Goal: Transaction & Acquisition: Purchase product/service

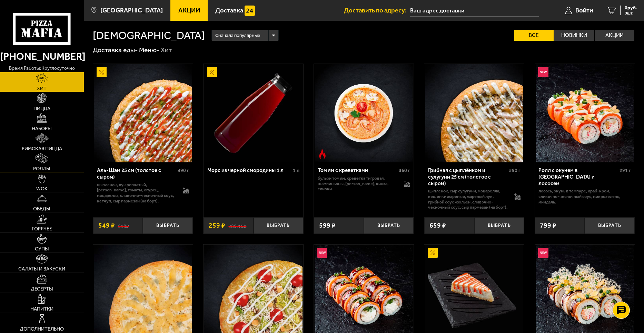
click at [43, 162] on img at bounding box center [42, 158] width 13 height 10
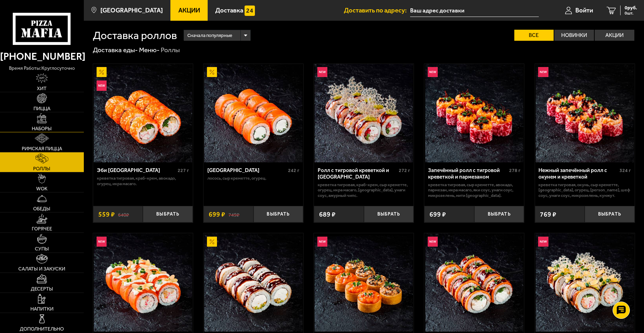
click at [56, 117] on link "Наборы" at bounding box center [42, 122] width 84 height 20
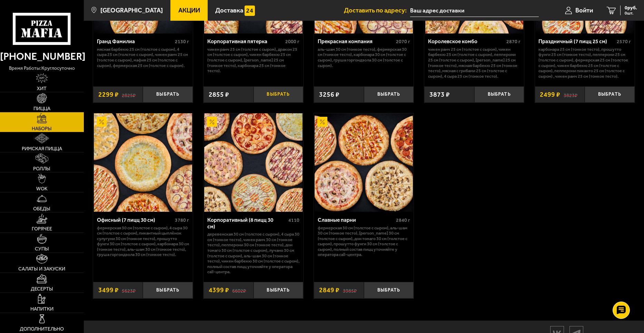
scroll to position [989, 0]
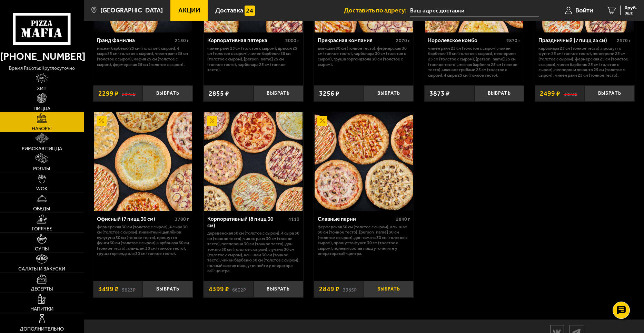
click at [389, 293] on button "Выбрать" at bounding box center [389, 289] width 50 height 17
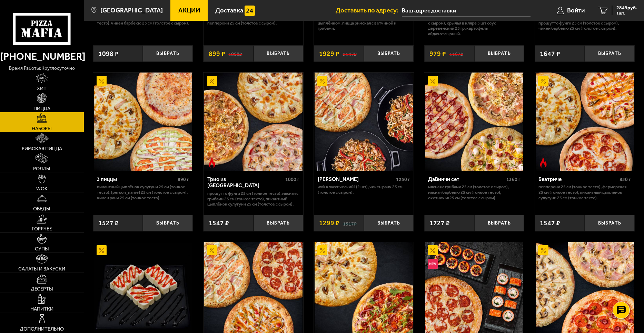
scroll to position [0, 0]
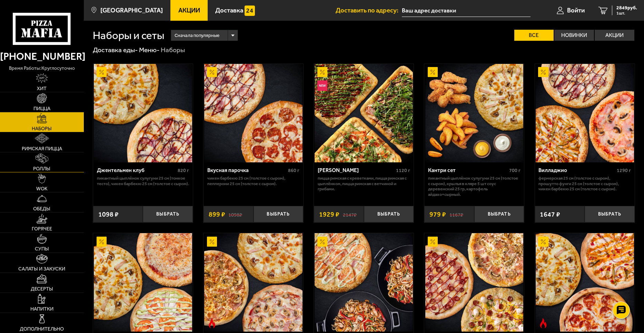
click at [55, 154] on link "Роллы" at bounding box center [42, 162] width 84 height 20
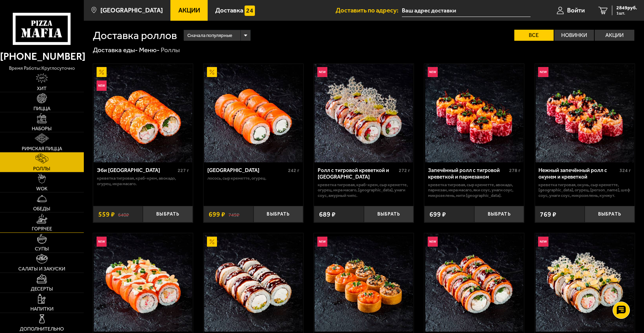
click at [53, 229] on link "Горячее" at bounding box center [42, 222] width 84 height 20
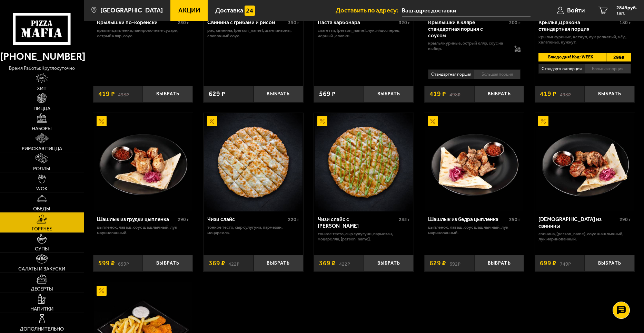
scroll to position [345, 0]
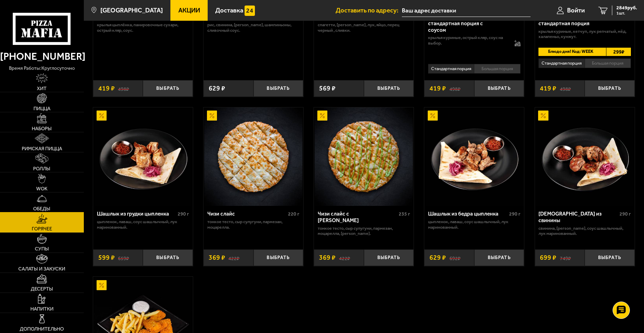
click at [57, 194] on link "Обеды" at bounding box center [42, 202] width 84 height 20
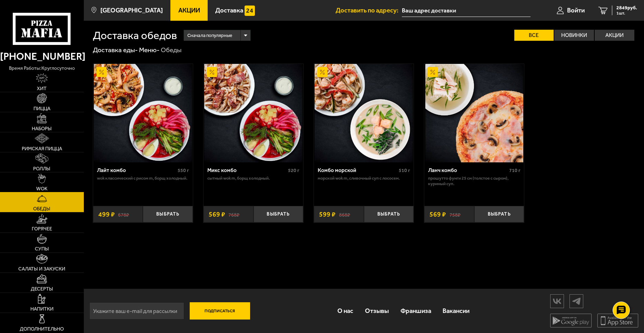
click at [46, 185] on link "WOK" at bounding box center [42, 182] width 84 height 20
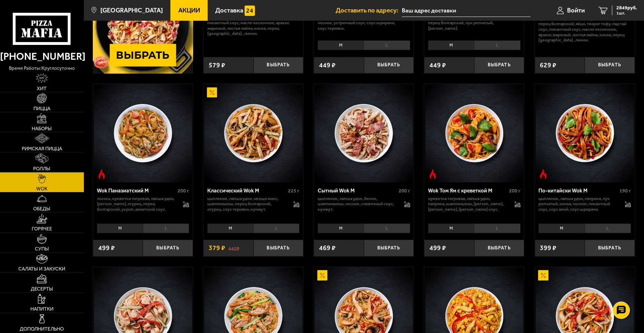
scroll to position [35, 0]
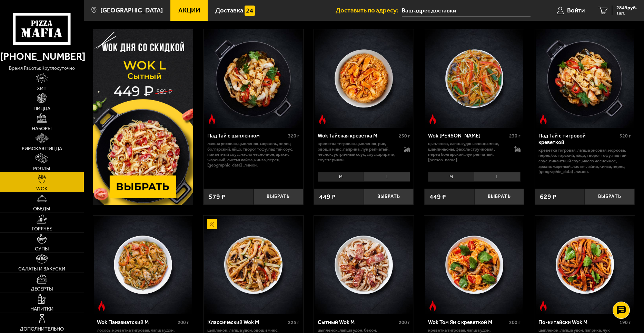
click at [66, 168] on link "Роллы" at bounding box center [42, 162] width 84 height 20
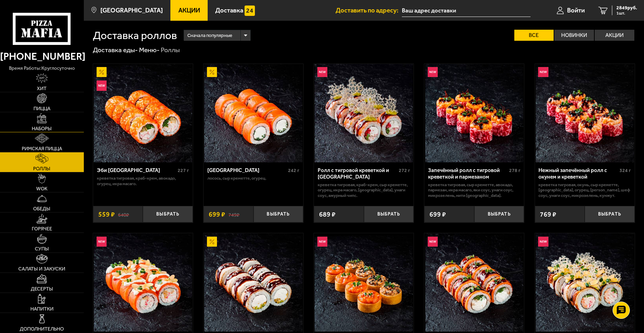
click at [52, 120] on link "Наборы" at bounding box center [42, 122] width 84 height 20
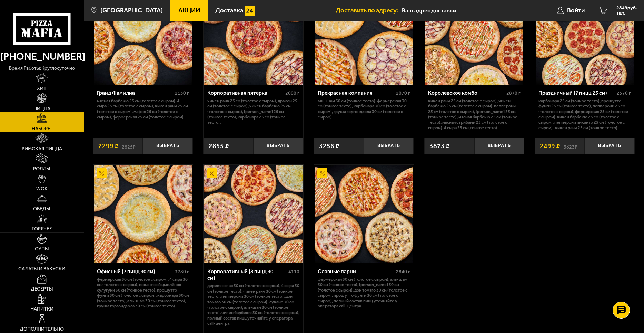
scroll to position [1023, 0]
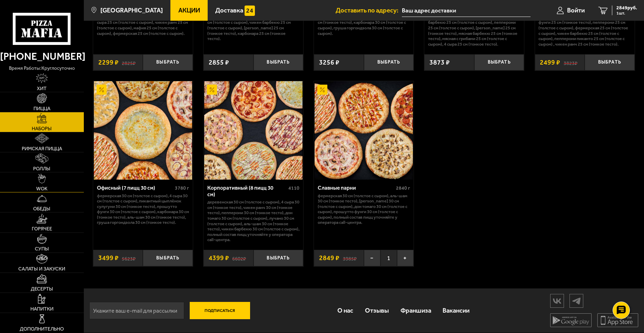
click at [62, 189] on link "WOK" at bounding box center [42, 182] width 84 height 20
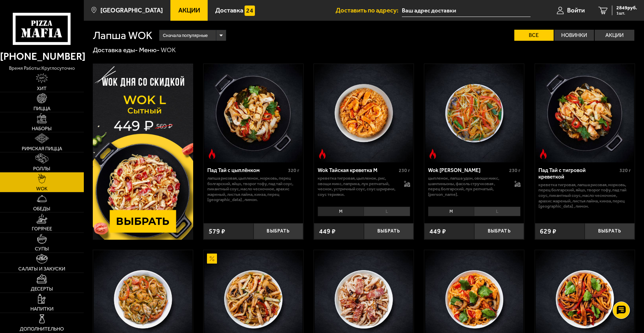
click at [387, 209] on li "L" at bounding box center [387, 211] width 46 height 10
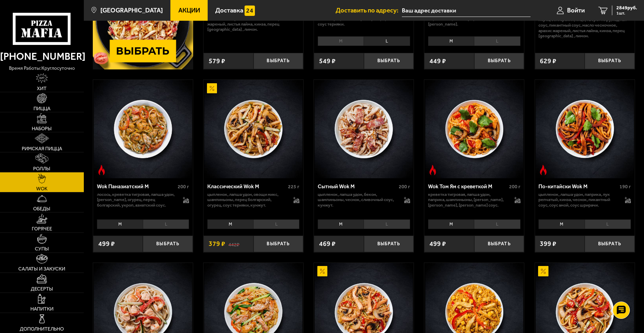
scroll to position [173, 0]
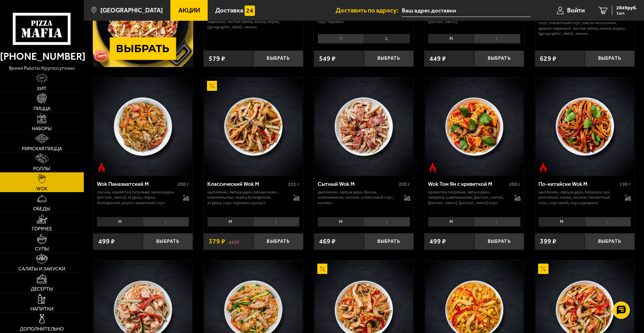
click at [273, 222] on li "L" at bounding box center [276, 222] width 46 height 10
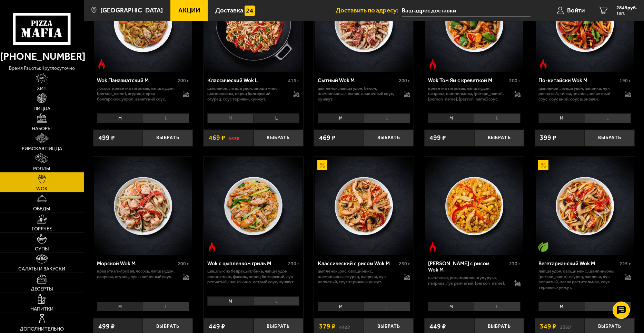
scroll to position [311, 0]
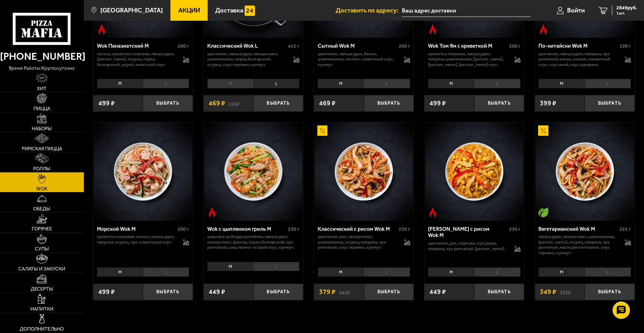
click at [148, 269] on li "L" at bounding box center [166, 272] width 46 height 10
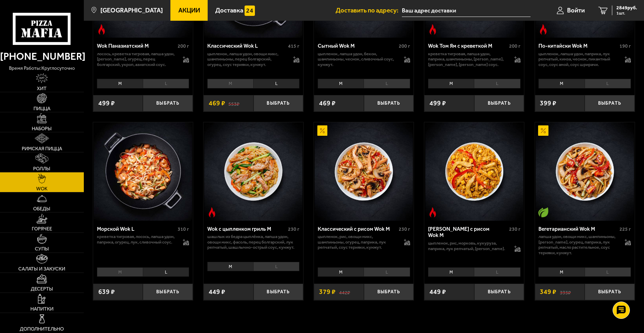
click at [382, 271] on li "L" at bounding box center [387, 272] width 46 height 10
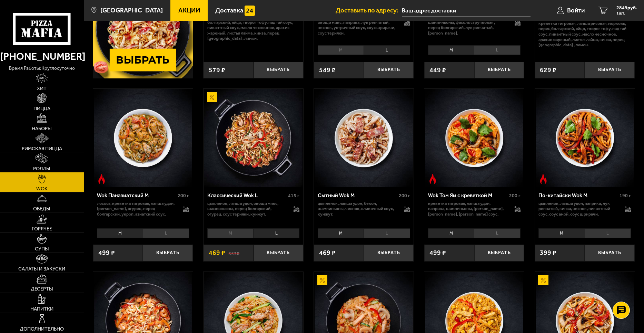
scroll to position [138, 0]
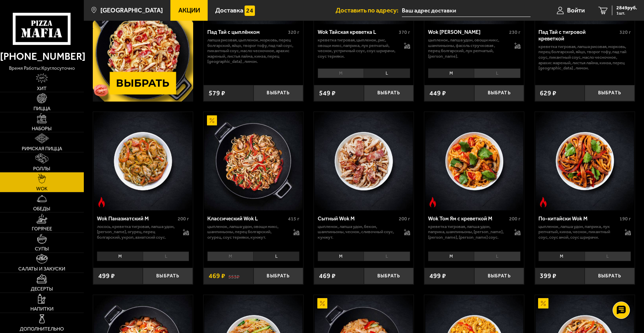
click at [270, 256] on li "L" at bounding box center [276, 256] width 46 height 10
click at [272, 273] on button "Выбрать" at bounding box center [279, 275] width 50 height 17
click at [295, 274] on button "+" at bounding box center [295, 275] width 17 height 17
click at [51, 157] on link "Роллы" at bounding box center [42, 162] width 84 height 20
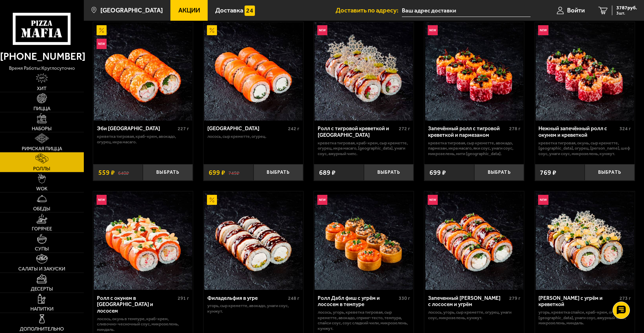
scroll to position [69, 0]
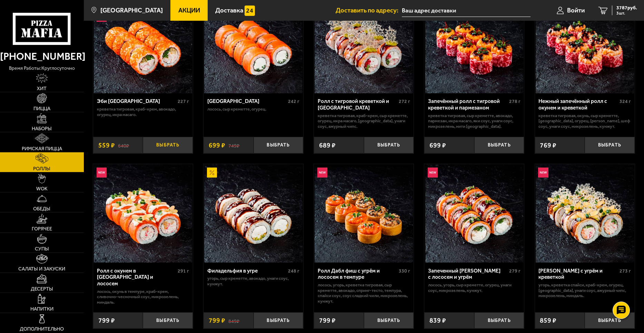
click at [174, 146] on button "Выбрать" at bounding box center [168, 145] width 50 height 17
click at [185, 141] on button "+" at bounding box center [184, 145] width 17 height 17
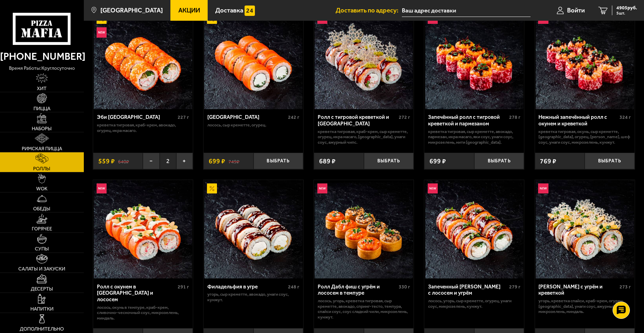
scroll to position [35, 0]
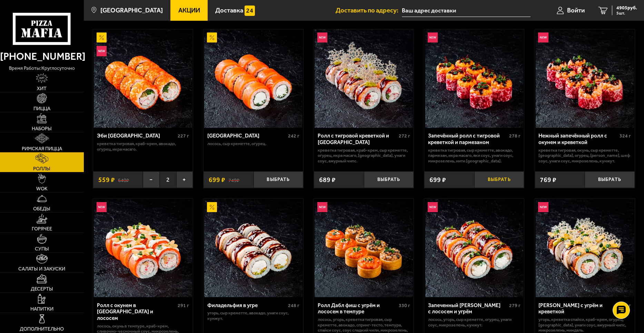
click at [509, 181] on button "Выбрать" at bounding box center [500, 179] width 50 height 17
click at [186, 179] on button "+" at bounding box center [184, 179] width 17 height 17
click at [55, 105] on link "Пицца" at bounding box center [42, 102] width 84 height 20
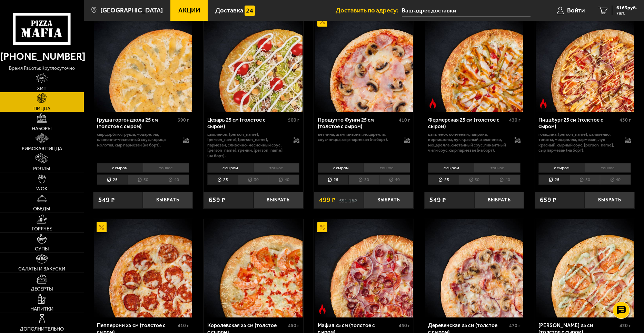
scroll to position [621, 0]
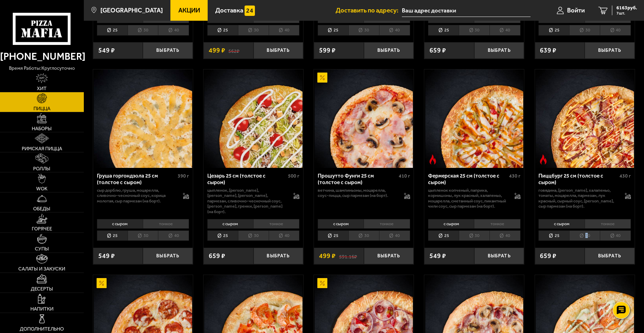
click at [587, 241] on li "30" at bounding box center [584, 235] width 31 height 11
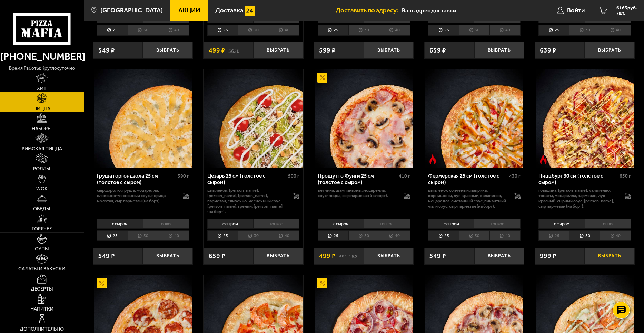
click at [614, 263] on button "Выбрать" at bounding box center [610, 255] width 50 height 17
click at [43, 161] on img at bounding box center [42, 158] width 13 height 10
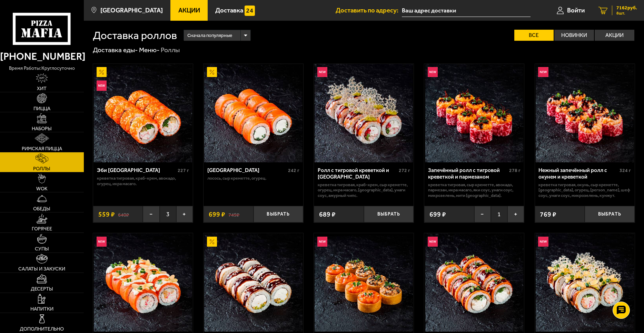
click at [624, 6] on span "7162 руб." at bounding box center [627, 8] width 21 height 5
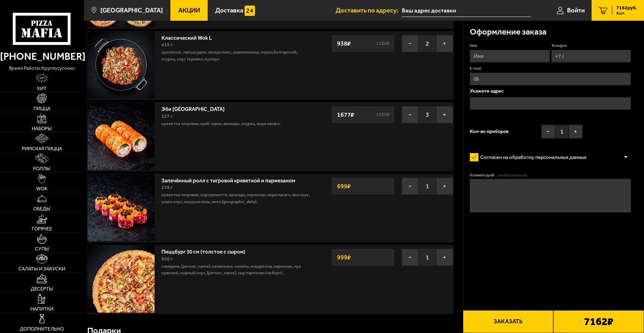
scroll to position [104, 0]
click at [580, 132] on button "+" at bounding box center [576, 132] width 14 height 14
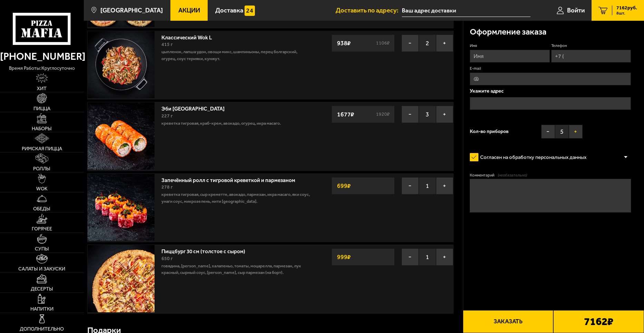
click at [580, 132] on button "+" at bounding box center [576, 132] width 14 height 14
click at [47, 159] on img at bounding box center [42, 158] width 13 height 10
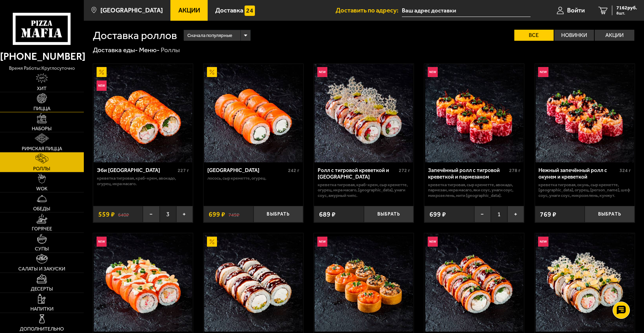
click at [54, 99] on link "Пицца" at bounding box center [42, 102] width 84 height 20
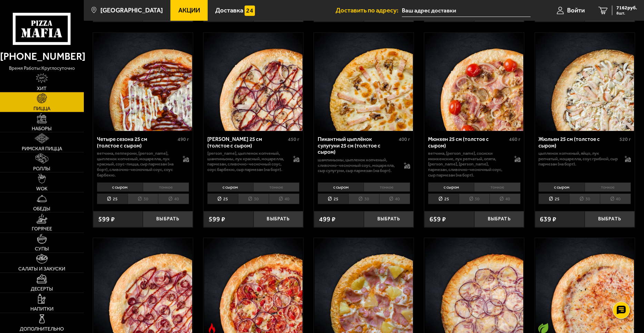
scroll to position [1070, 0]
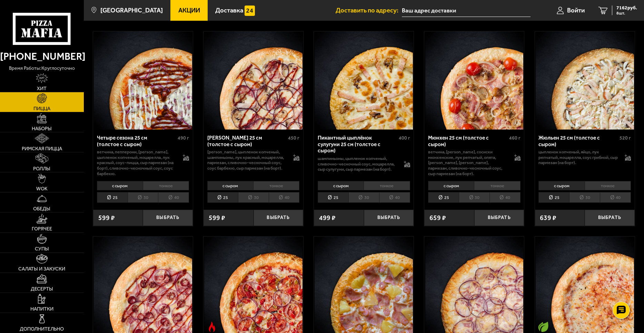
click at [586, 203] on li "30" at bounding box center [584, 197] width 31 height 11
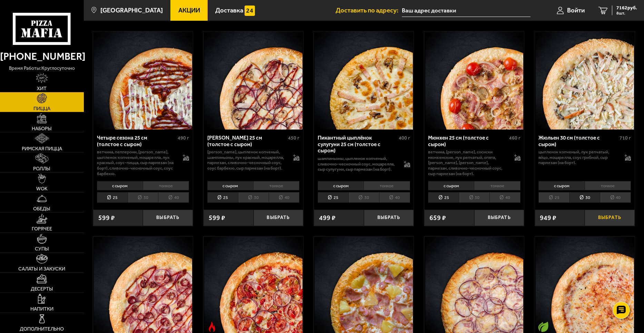
click at [613, 218] on button "Выбрать" at bounding box center [610, 217] width 50 height 17
click at [625, 8] on span "8111 руб." at bounding box center [627, 8] width 21 height 5
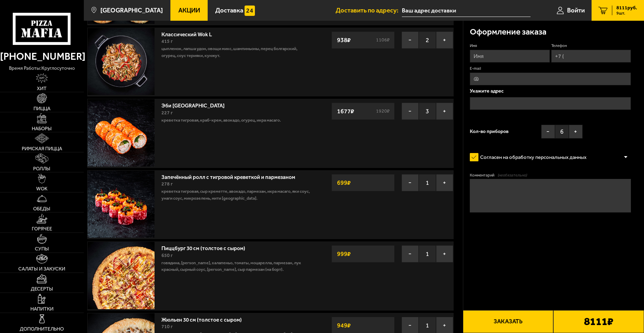
scroll to position [207, 0]
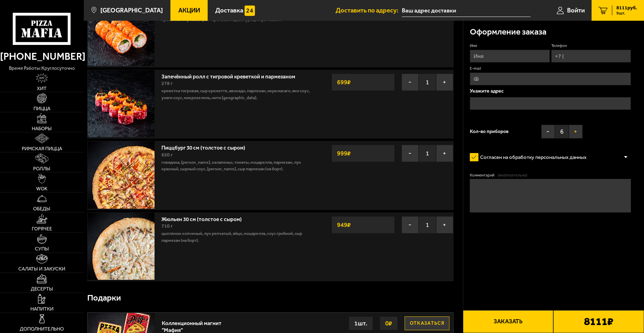
click at [575, 131] on button "+" at bounding box center [576, 132] width 14 height 14
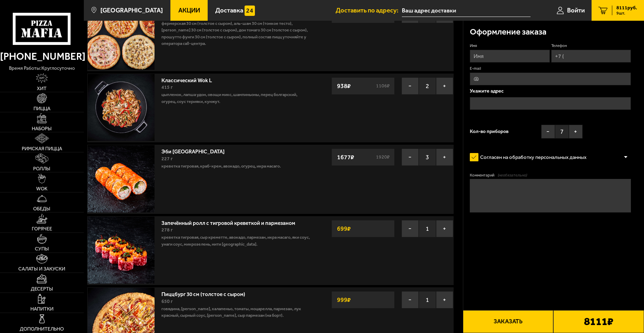
scroll to position [0, 0]
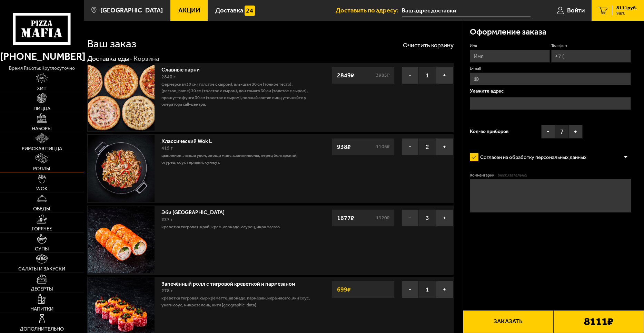
click at [44, 156] on img at bounding box center [42, 158] width 13 height 10
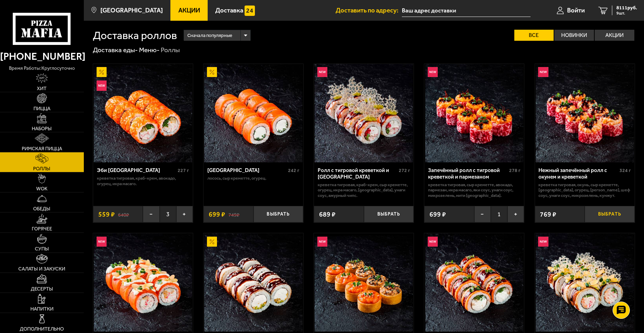
click at [613, 213] on button "Выбрать" at bounding box center [610, 214] width 50 height 17
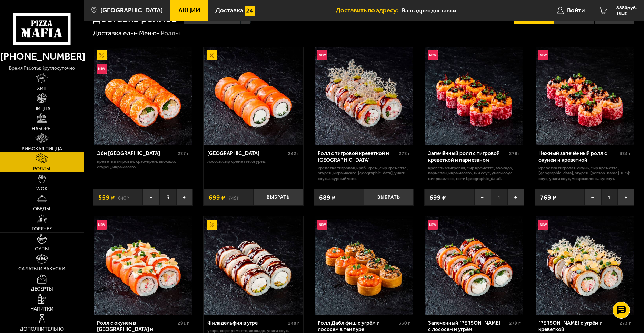
scroll to position [35, 0]
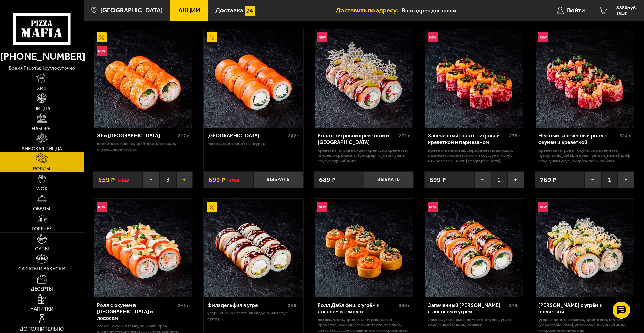
click at [187, 178] on button "+" at bounding box center [184, 179] width 17 height 17
click at [186, 178] on button "+" at bounding box center [184, 179] width 17 height 17
click at [622, 9] on span "9998 руб." at bounding box center [627, 8] width 21 height 5
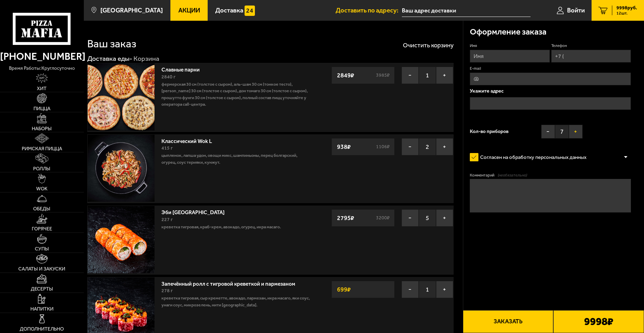
click at [578, 130] on button "+" at bounding box center [576, 132] width 14 height 14
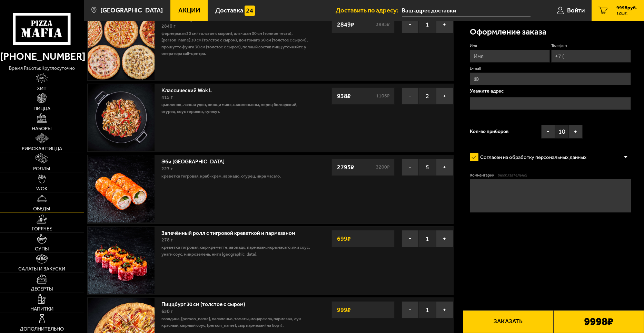
scroll to position [104, 0]
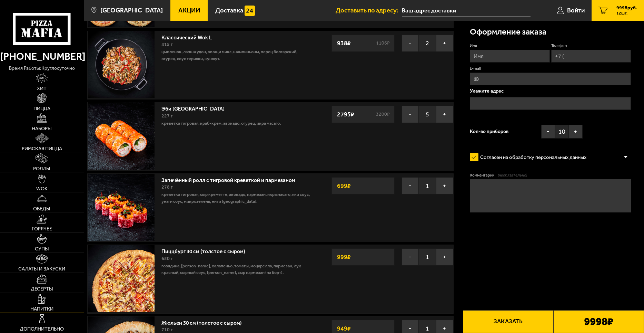
click at [43, 296] on img at bounding box center [42, 299] width 8 height 10
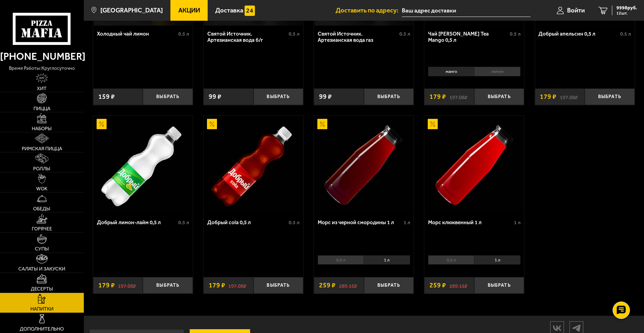
scroll to position [311, 0]
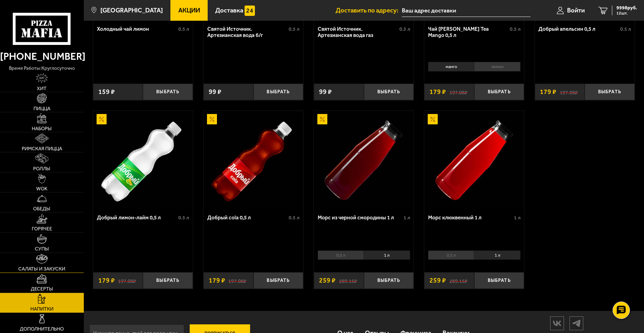
click at [57, 257] on link "Салаты и закуски" at bounding box center [42, 263] width 84 height 20
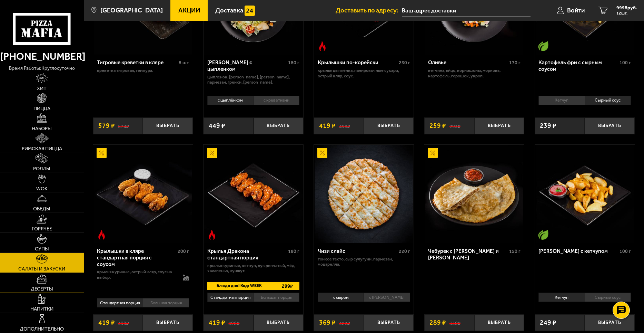
scroll to position [126, 0]
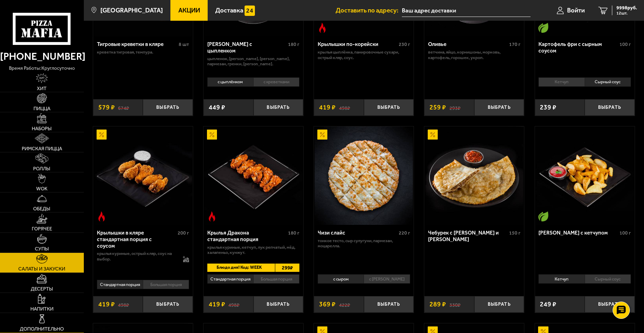
click at [58, 321] on link "Дополнительно" at bounding box center [42, 323] width 84 height 20
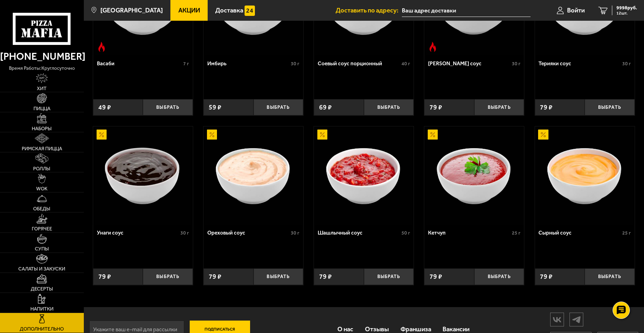
scroll to position [296, 0]
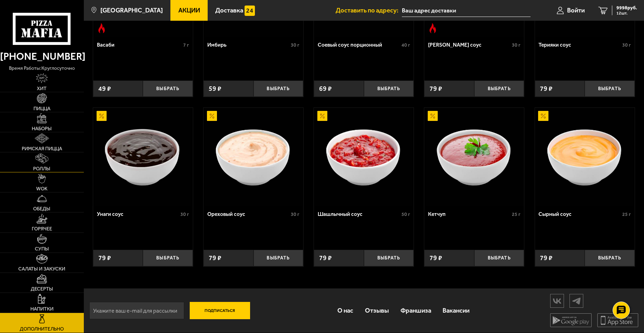
click at [63, 160] on link "Роллы" at bounding box center [42, 162] width 84 height 20
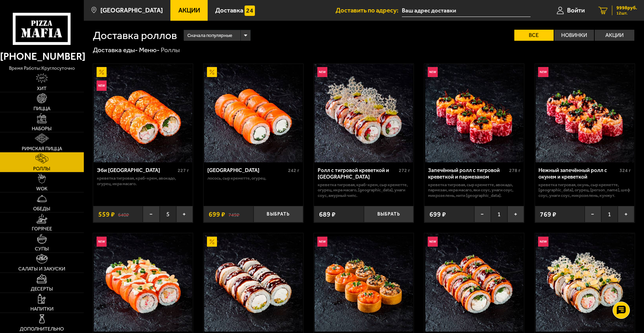
click at [627, 8] on span "9998 руб." at bounding box center [627, 8] width 21 height 5
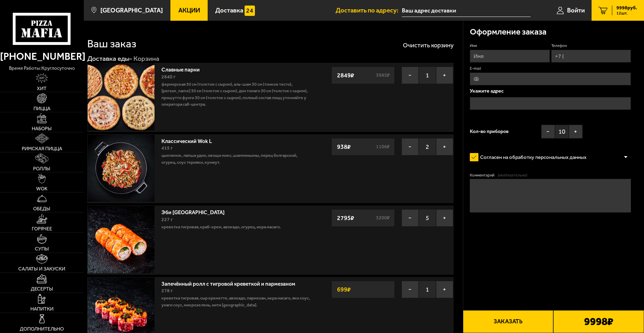
click at [185, 67] on link "Славные парни" at bounding box center [184, 68] width 45 height 9
click at [183, 69] on link "Славные парни" at bounding box center [184, 68] width 45 height 9
click at [216, 97] on p "Фермерская 30 см (толстое с сыром), Аль-Шам 30 см (тонкое тесто), [PERSON_NAME]…" at bounding box center [236, 94] width 149 height 27
click at [45, 120] on img at bounding box center [42, 118] width 10 height 10
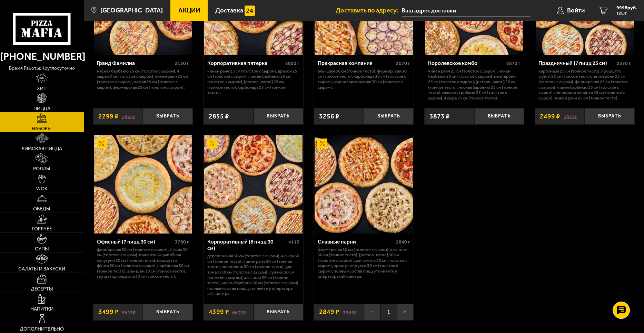
scroll to position [966, 0]
click at [357, 238] on div "Славные парни 2840 г Фермерская 30 см (толстое с сыром), Аль-Шам 30 см (тонкое …" at bounding box center [364, 265] width 100 height 65
click at [367, 211] on img at bounding box center [364, 184] width 98 height 98
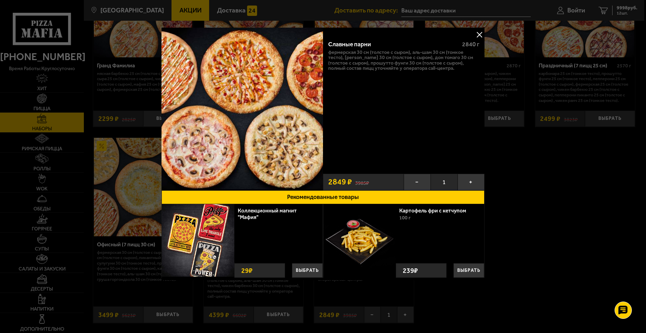
click at [480, 33] on button at bounding box center [479, 34] width 10 height 10
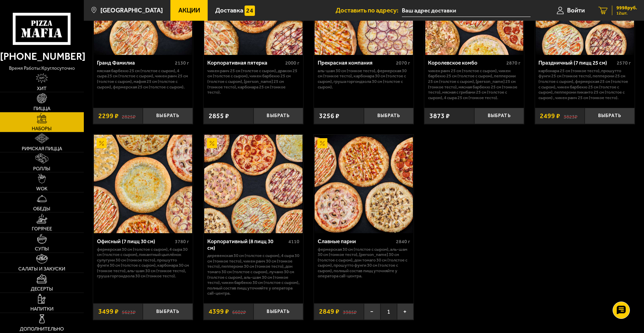
click at [619, 10] on span "9998 руб." at bounding box center [627, 8] width 21 height 5
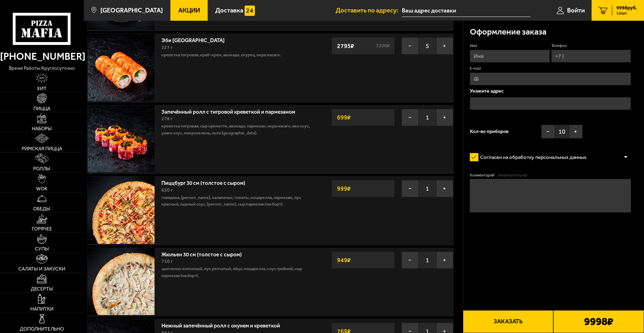
scroll to position [173, 0]
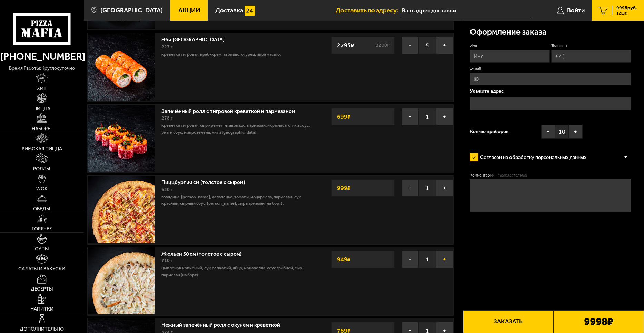
click at [447, 258] on button "+" at bounding box center [444, 259] width 17 height 17
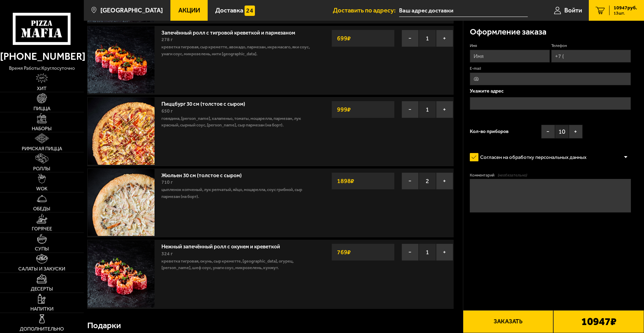
scroll to position [242, 0]
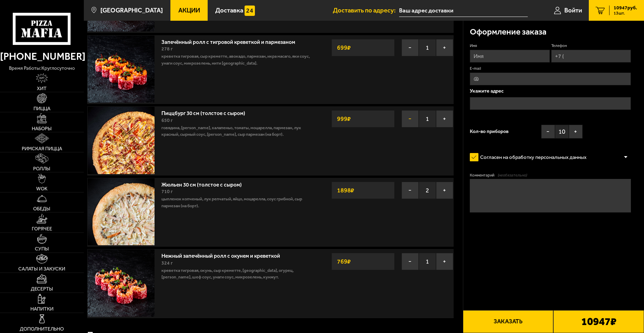
click at [408, 120] on button "−" at bounding box center [410, 118] width 17 height 17
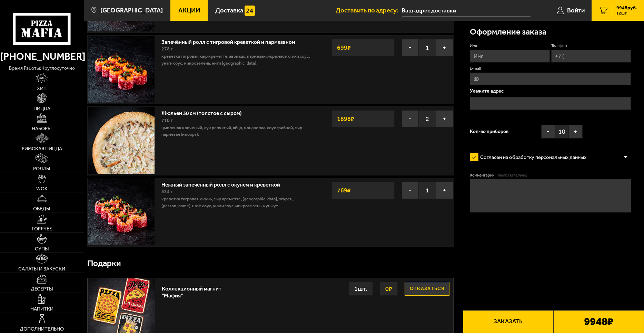
click at [228, 113] on link "Жюльен 30 см (толстое с сыром)" at bounding box center [205, 112] width 87 height 9
click at [38, 99] on img at bounding box center [42, 98] width 10 height 10
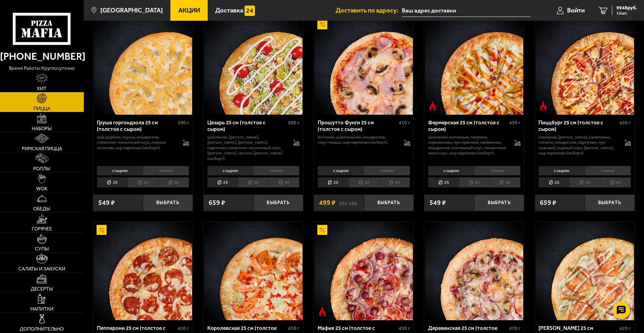
scroll to position [656, 0]
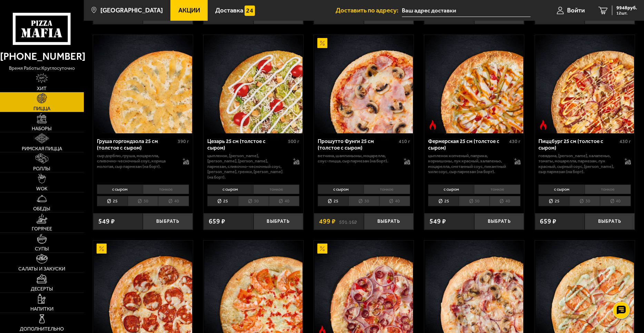
click at [594, 206] on li "30" at bounding box center [584, 201] width 31 height 11
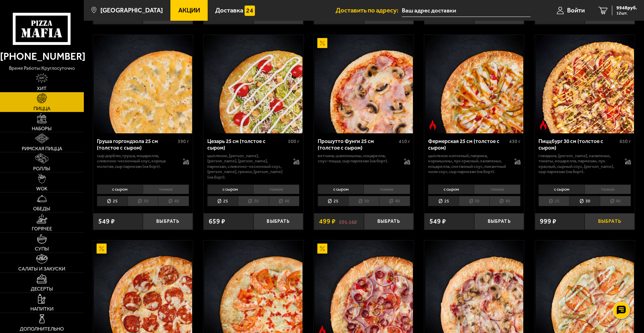
click at [610, 222] on button "Выбрать" at bounding box center [610, 221] width 50 height 17
click at [611, 228] on span "1" at bounding box center [610, 221] width 17 height 17
click at [623, 6] on span "10947 руб." at bounding box center [625, 8] width 23 height 5
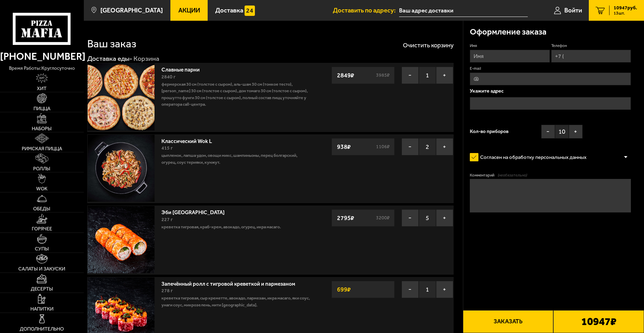
click at [487, 53] on input "Имя" at bounding box center [510, 56] width 80 height 13
type input "Виктория"
click at [579, 54] on input "Телефон" at bounding box center [592, 56] width 80 height 13
type input "+7 (904) 517-37-25"
type input "kapriz29@gmail.com"
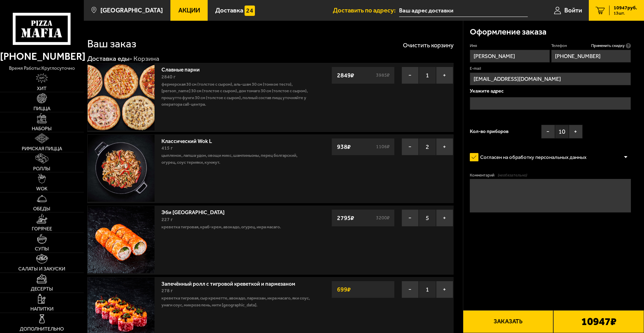
type input "+7 (904) 517-37-25"
click at [485, 102] on input "text" at bounding box center [550, 103] width 161 height 13
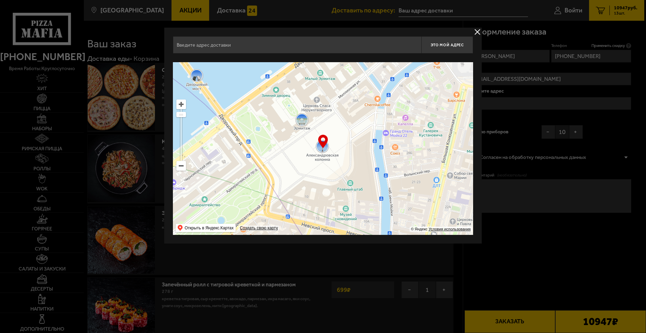
click at [179, 166] on ymaps at bounding box center [181, 165] width 9 height 9
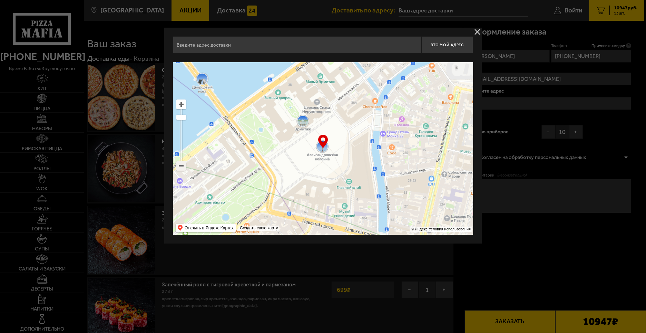
click at [179, 166] on ymaps at bounding box center [181, 165] width 9 height 9
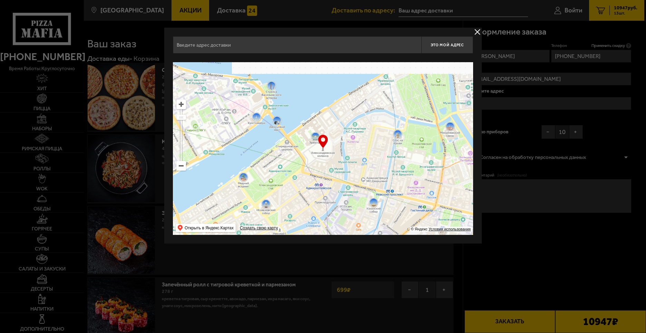
click at [179, 166] on ymaps at bounding box center [181, 165] width 9 height 9
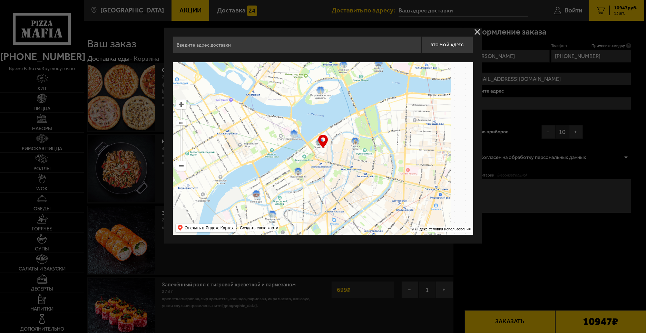
click at [179, 166] on ymaps at bounding box center [181, 165] width 9 height 9
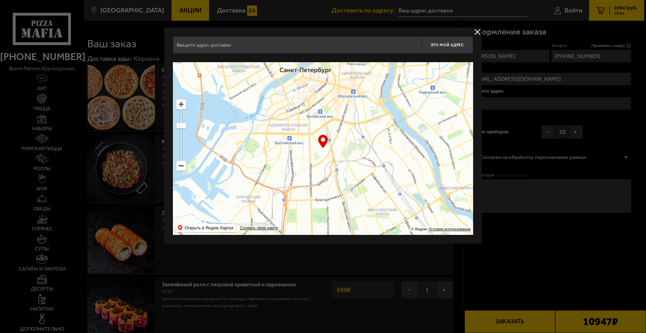
drag, startPoint x: 337, startPoint y: 184, endPoint x: 306, endPoint y: 91, distance: 97.9
click at [306, 91] on ymaps at bounding box center [323, 148] width 300 height 173
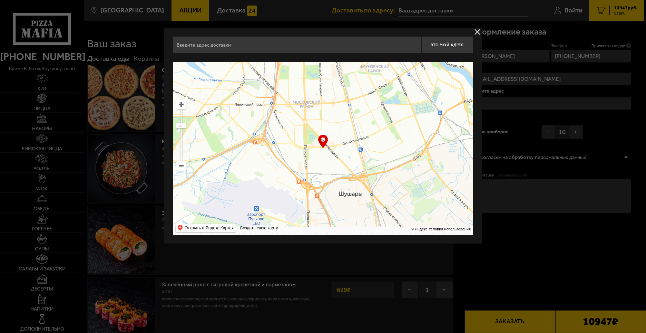
drag, startPoint x: 349, startPoint y: 201, endPoint x: 365, endPoint y: 122, distance: 80.6
click at [365, 122] on ymaps at bounding box center [323, 148] width 300 height 173
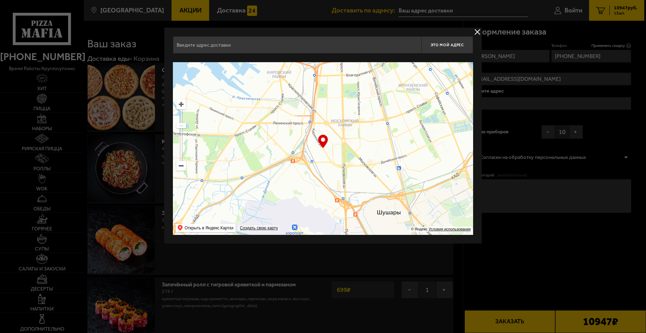
drag, startPoint x: 289, startPoint y: 139, endPoint x: 339, endPoint y: 185, distance: 67.9
click at [339, 185] on ymaps at bounding box center [323, 148] width 300 height 173
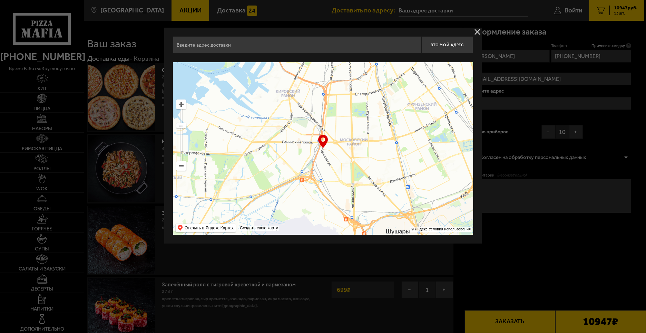
click at [183, 108] on ymaps at bounding box center [181, 104] width 9 height 9
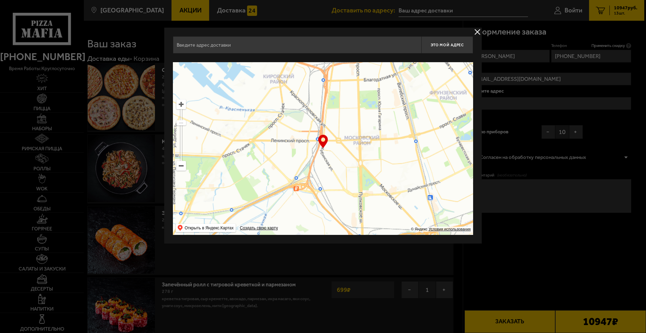
click at [183, 108] on ymaps at bounding box center [181, 104] width 9 height 9
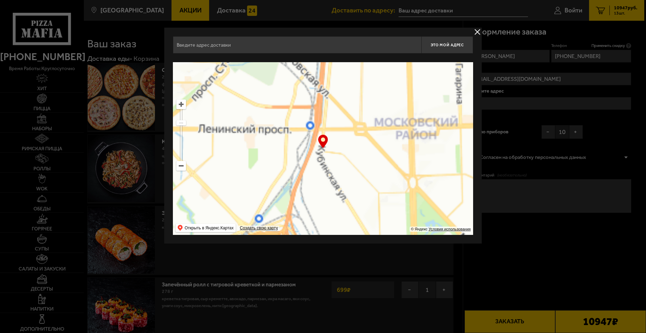
click at [183, 108] on ymaps at bounding box center [181, 104] width 9 height 9
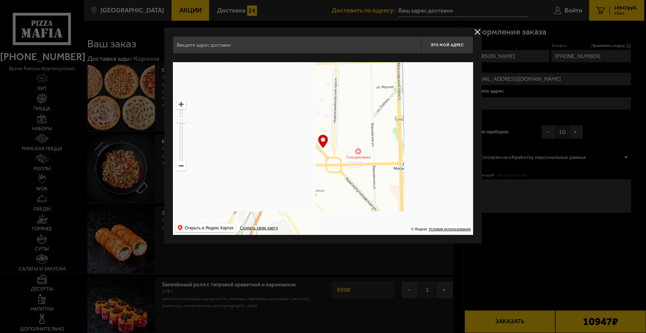
drag, startPoint x: 371, startPoint y: 147, endPoint x: 354, endPoint y: 173, distance: 31.3
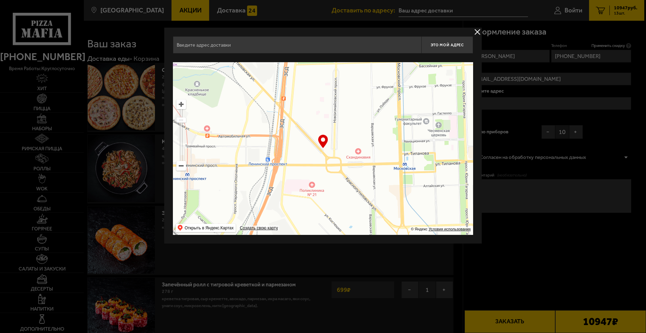
click at [354, 173] on ymaps at bounding box center [323, 148] width 300 height 173
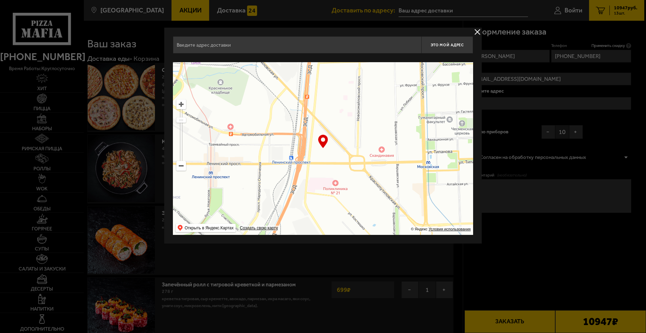
click at [179, 103] on ymaps at bounding box center [181, 104] width 9 height 9
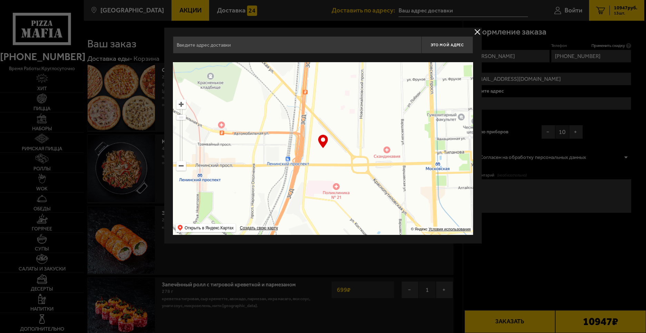
click at [179, 103] on ymaps at bounding box center [181, 104] width 9 height 9
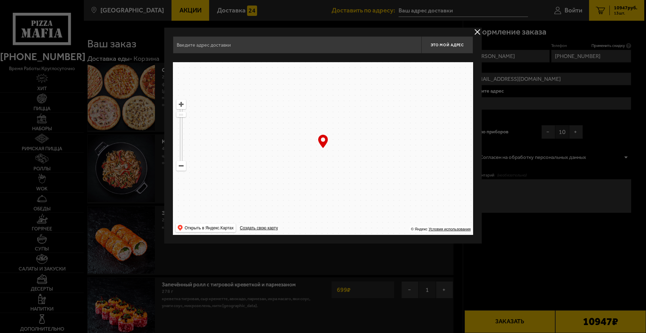
type input "Новоизмайловский проспект, 85к2"
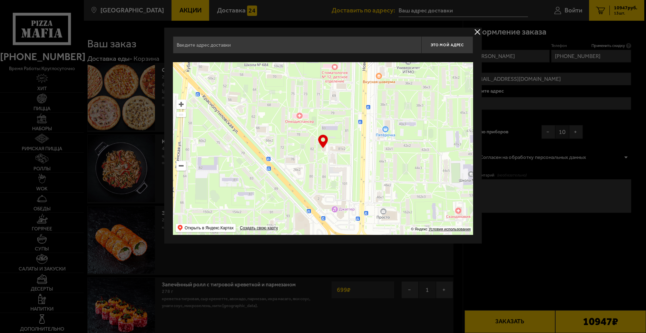
type input "Новоизмайловский проспект, 85к2"
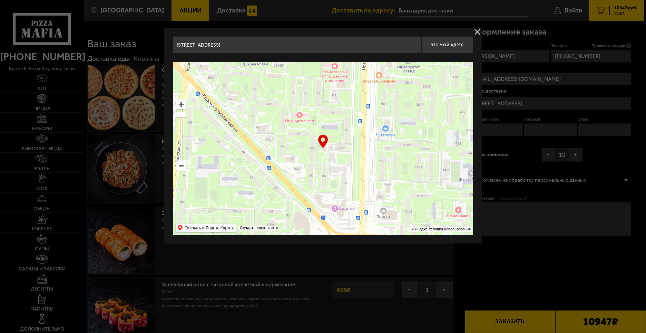
drag, startPoint x: 424, startPoint y: 125, endPoint x: 329, endPoint y: 183, distance: 111.2
click at [329, 183] on ymaps at bounding box center [323, 148] width 300 height 173
click at [178, 105] on ymaps at bounding box center [181, 104] width 9 height 9
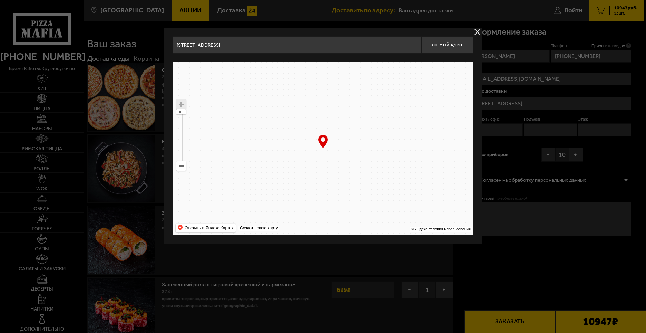
click at [178, 105] on ymaps at bounding box center [181, 104] width 9 height 9
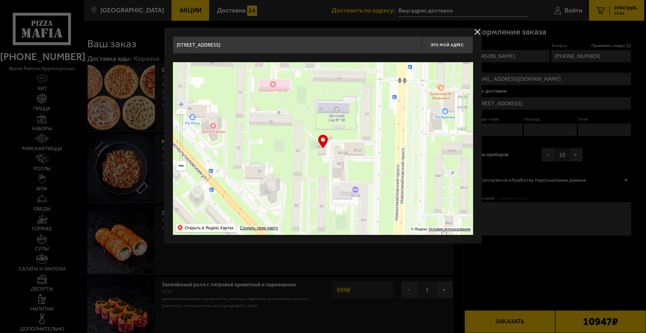
drag, startPoint x: 337, startPoint y: 158, endPoint x: 334, endPoint y: 161, distance: 4.2
click at [334, 161] on ymaps at bounding box center [323, 148] width 300 height 173
click at [447, 42] on button "Это мой адрес" at bounding box center [447, 44] width 52 height 17
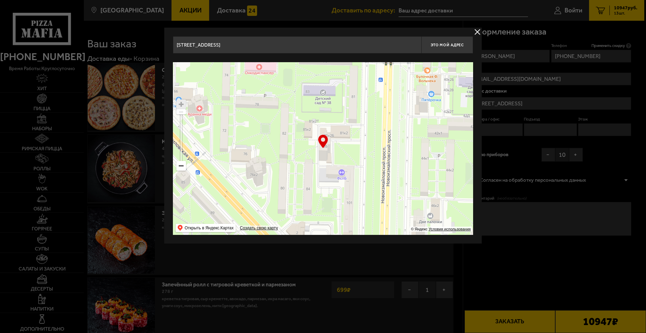
drag, startPoint x: 364, startPoint y: 172, endPoint x: 351, endPoint y: 155, distance: 22.1
click at [351, 155] on ymaps at bounding box center [323, 148] width 300 height 173
type input "Новоизмайловский проспект, 85"
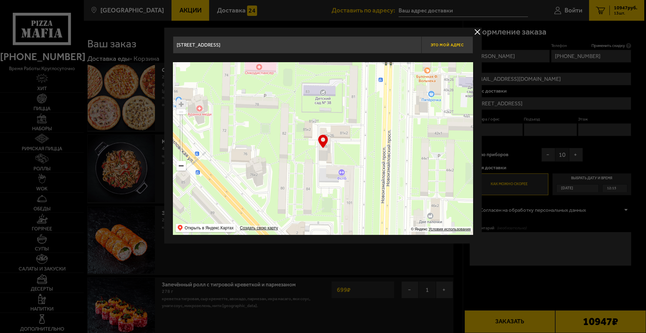
click at [458, 44] on span "Это мой адрес" at bounding box center [447, 45] width 33 height 4
type input "Новоизмайловский проспект, 85"
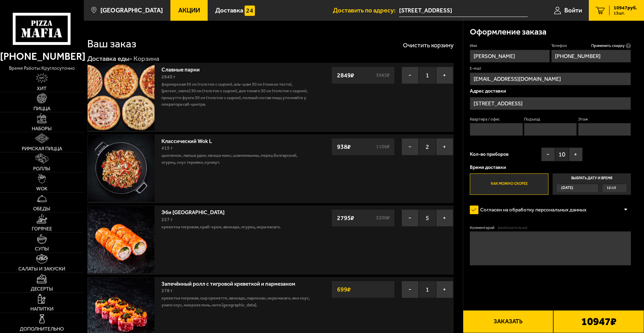
click at [617, 186] on div "12:15" at bounding box center [615, 188] width 25 height 8
click at [0, 0] on input "Выбрать дату и время Сегодня 12:15" at bounding box center [0, 0] width 0 height 0
click at [626, 187] on div "12:15" at bounding box center [615, 188] width 25 height 8
click at [611, 218] on span "12:45" at bounding box center [611, 221] width 9 height 8
click at [597, 125] on input "Этаж" at bounding box center [604, 129] width 53 height 13
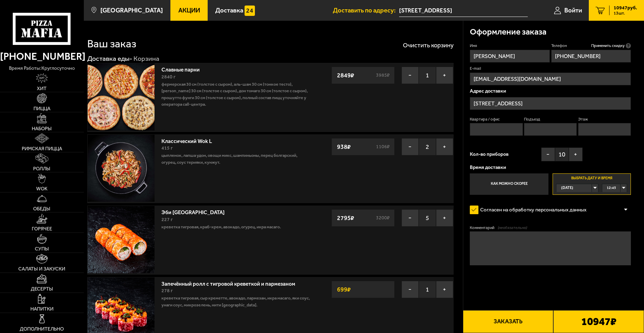
click at [503, 248] on textarea "Комментарий (необязательно)" at bounding box center [550, 247] width 161 height 33
click at [474, 239] on textarea "-х эатжное админитсративное здание за многоэтажкой. Офис ЖКС №3" at bounding box center [550, 247] width 161 height 33
click at [525, 238] on textarea "2-х эатжное админитсративное здание за многоэтажкой. Офис ЖКС №3" at bounding box center [550, 247] width 161 height 33
click at [491, 240] on textarea "2-х эатжное административное здание за многоэтажкой. Офис ЖКС №3" at bounding box center [550, 247] width 161 height 33
click at [508, 242] on textarea "2-х этажное административное здание за многоэтажкой. Офис ЖКС №3" at bounding box center [550, 247] width 161 height 33
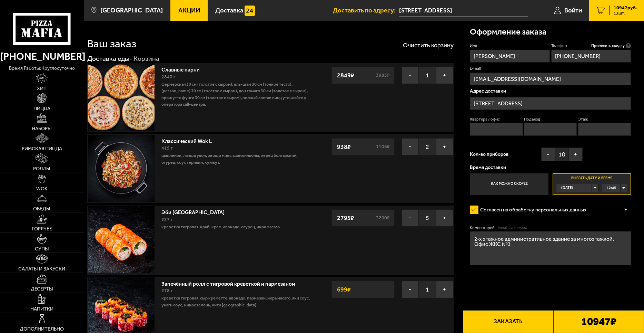
type textarea "2-х этажное административное здание за многоэтажкой. Офис ЖКС №3"
click at [520, 323] on button "Заказать" at bounding box center [508, 321] width 91 height 23
click at [500, 127] on input "Квартира / офис" at bounding box center [496, 129] width 53 height 13
type input "1"
click at [544, 126] on input "Подъезд" at bounding box center [550, 129] width 53 height 13
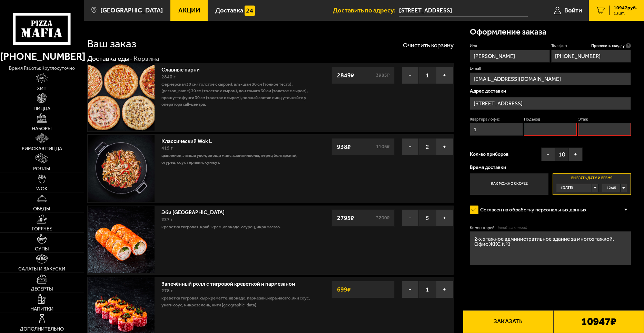
click at [601, 133] on input "Этаж" at bounding box center [604, 129] width 53 height 13
type input "2"
click at [626, 148] on div "Имя Виктория Телефон Применить скидку Вы будете зарегистрированы автоматически.…" at bounding box center [550, 119] width 161 height 152
click at [518, 322] on button "Заказать" at bounding box center [508, 321] width 91 height 23
click at [558, 129] on input "Подъезд" at bounding box center [550, 129] width 53 height 13
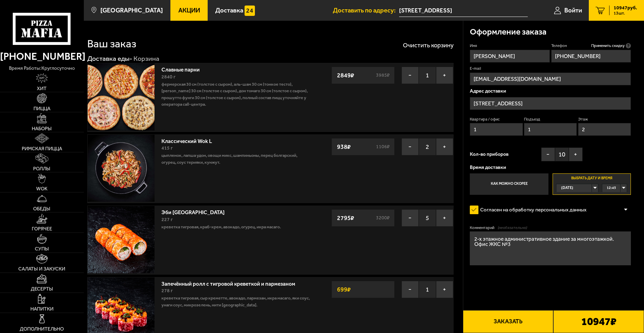
type input "1"
click at [513, 321] on button "Заказать" at bounding box center [508, 321] width 91 height 23
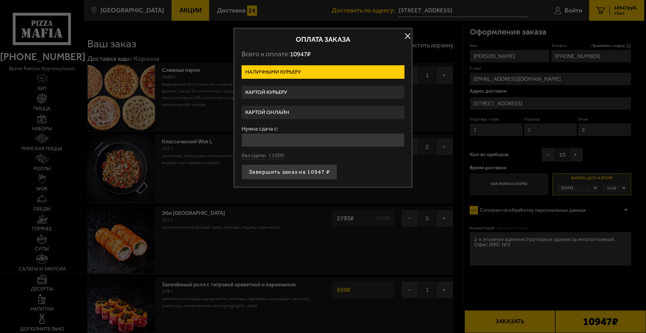
click at [258, 139] on input "Нужна сдача с:" at bounding box center [323, 139] width 163 height 13
click at [256, 157] on div "Нужна сдача с: без сдачи 11000" at bounding box center [323, 142] width 163 height 33
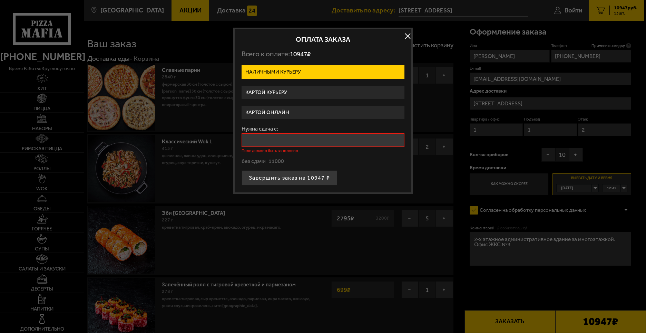
click at [251, 143] on input "Нужна сдача с:" at bounding box center [323, 139] width 163 height 13
click at [274, 158] on button "11000" at bounding box center [277, 162] width 16 height 8
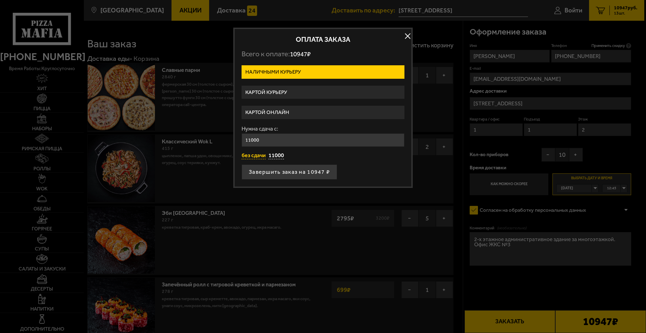
click at [251, 156] on button "без сдачи" at bounding box center [254, 156] width 24 height 8
click at [281, 155] on button "11000" at bounding box center [277, 156] width 16 height 8
type input "11000"
click at [300, 171] on button "Завершить заказ на 10947 ₽" at bounding box center [290, 171] width 96 height 15
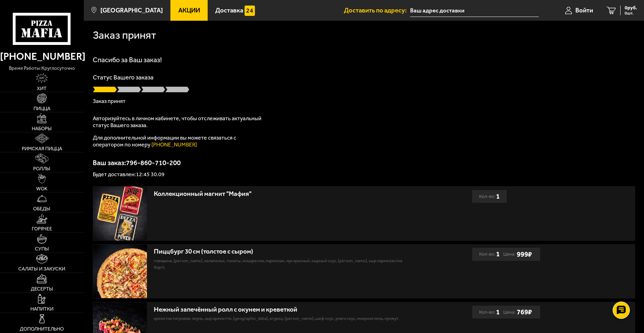
click at [130, 89] on span at bounding box center [129, 89] width 24 height 7
click at [580, 10] on span "Войти" at bounding box center [585, 10] width 18 height 7
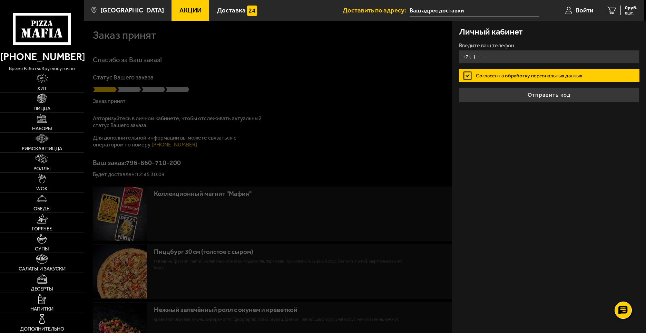
click at [478, 57] on input "+7 ( ) - -" at bounding box center [549, 56] width 181 height 13
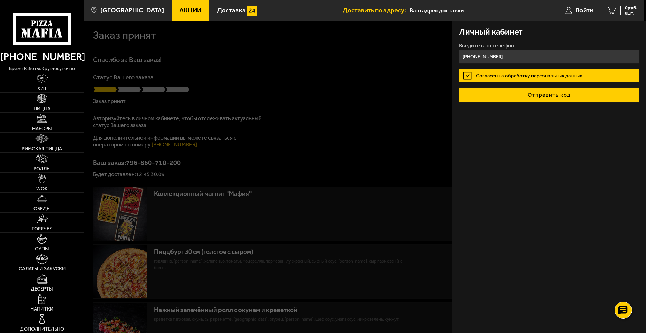
type input "+7 (904) 517-37-25"
click at [564, 94] on button "Отправить код" at bounding box center [549, 94] width 181 height 15
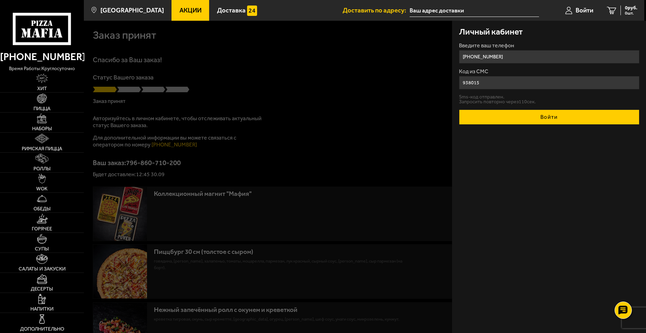
type input "938015"
click at [555, 114] on button "Войти" at bounding box center [549, 116] width 181 height 15
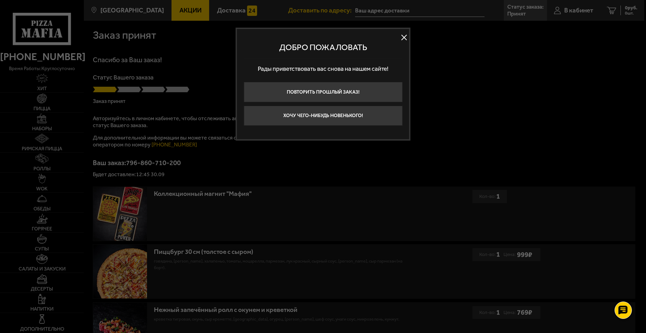
click at [405, 34] on button at bounding box center [404, 37] width 10 height 10
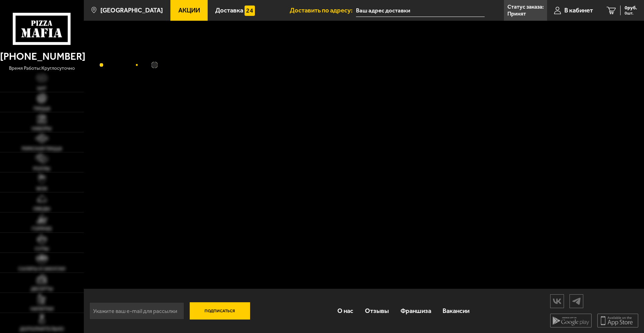
type input "[STREET_ADDRESS]"
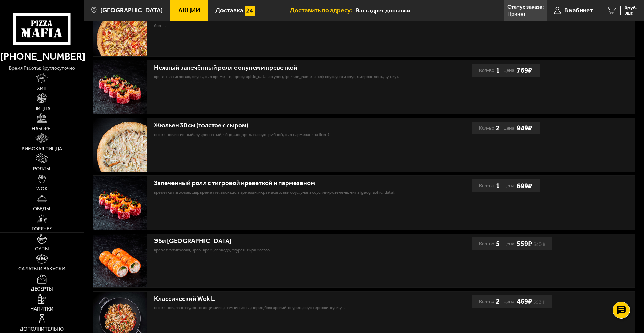
scroll to position [384, 0]
